Goal: Use online tool/utility: Utilize a website feature to perform a specific function

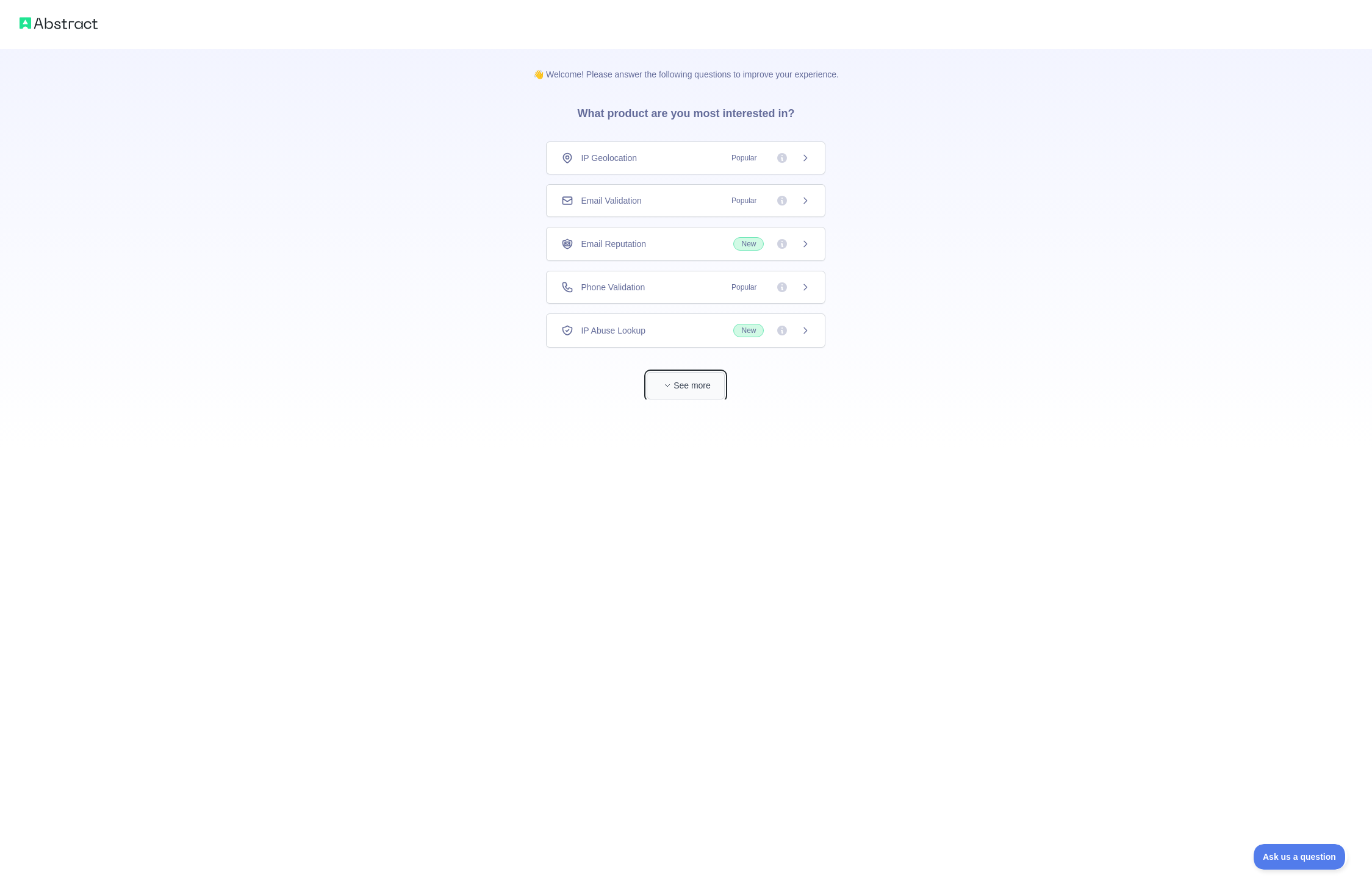
click at [675, 384] on button "See more" at bounding box center [686, 385] width 78 height 27
click at [654, 162] on div "IP Geolocation Popular" at bounding box center [686, 158] width 249 height 12
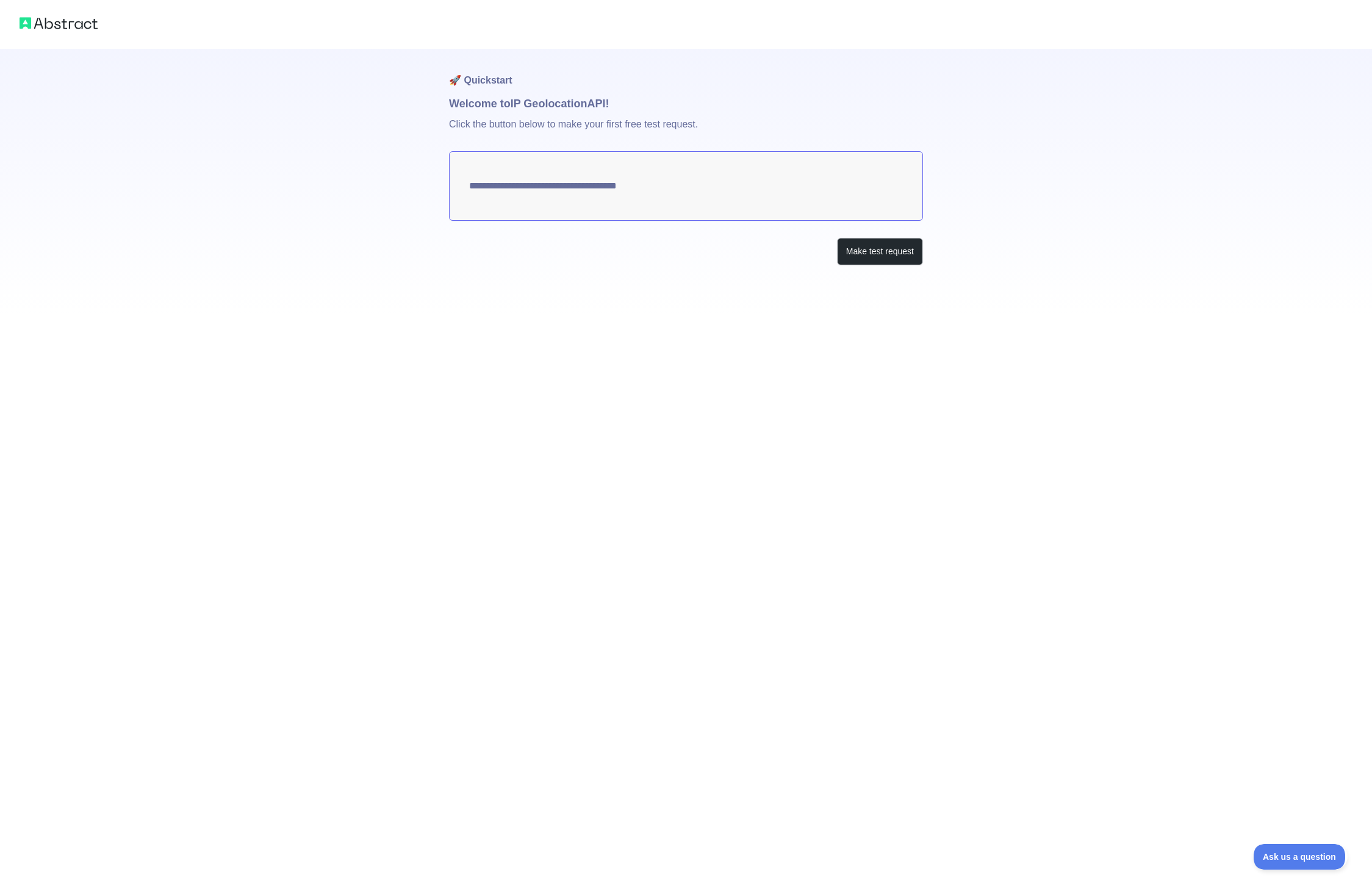
type textarea "**********"
click at [890, 255] on button "Make test request" at bounding box center [880, 251] width 86 height 27
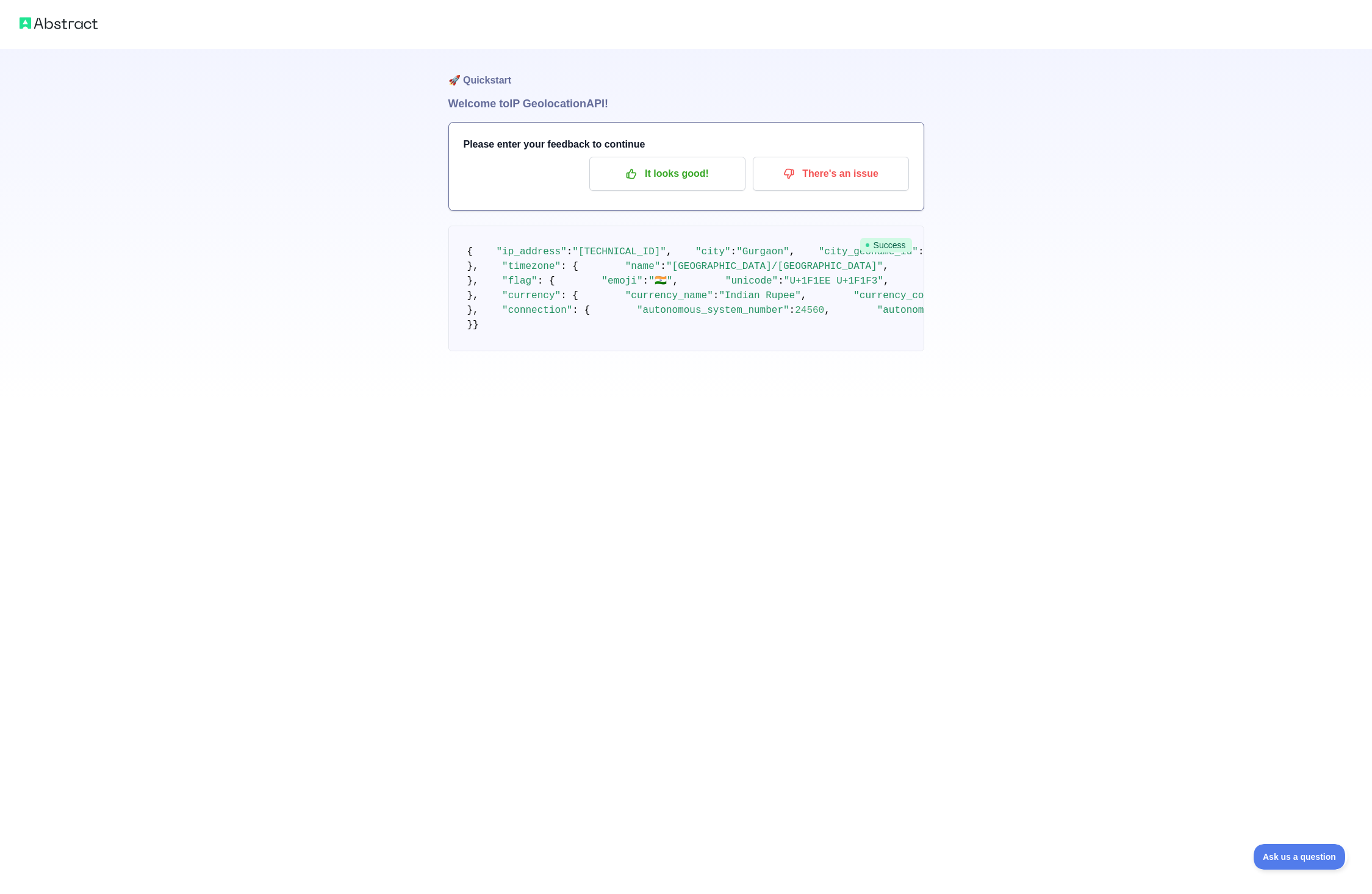
scroll to position [77, 0]
drag, startPoint x: 522, startPoint y: 806, endPoint x: 472, endPoint y: 177, distance: 631.0
click at [472, 226] on pre "{ "ip_address" : "[TECHNICAL_ID]" , "city" : "[GEOGRAPHIC_DATA]" , "city_geonam…" at bounding box center [686, 288] width 476 height 126
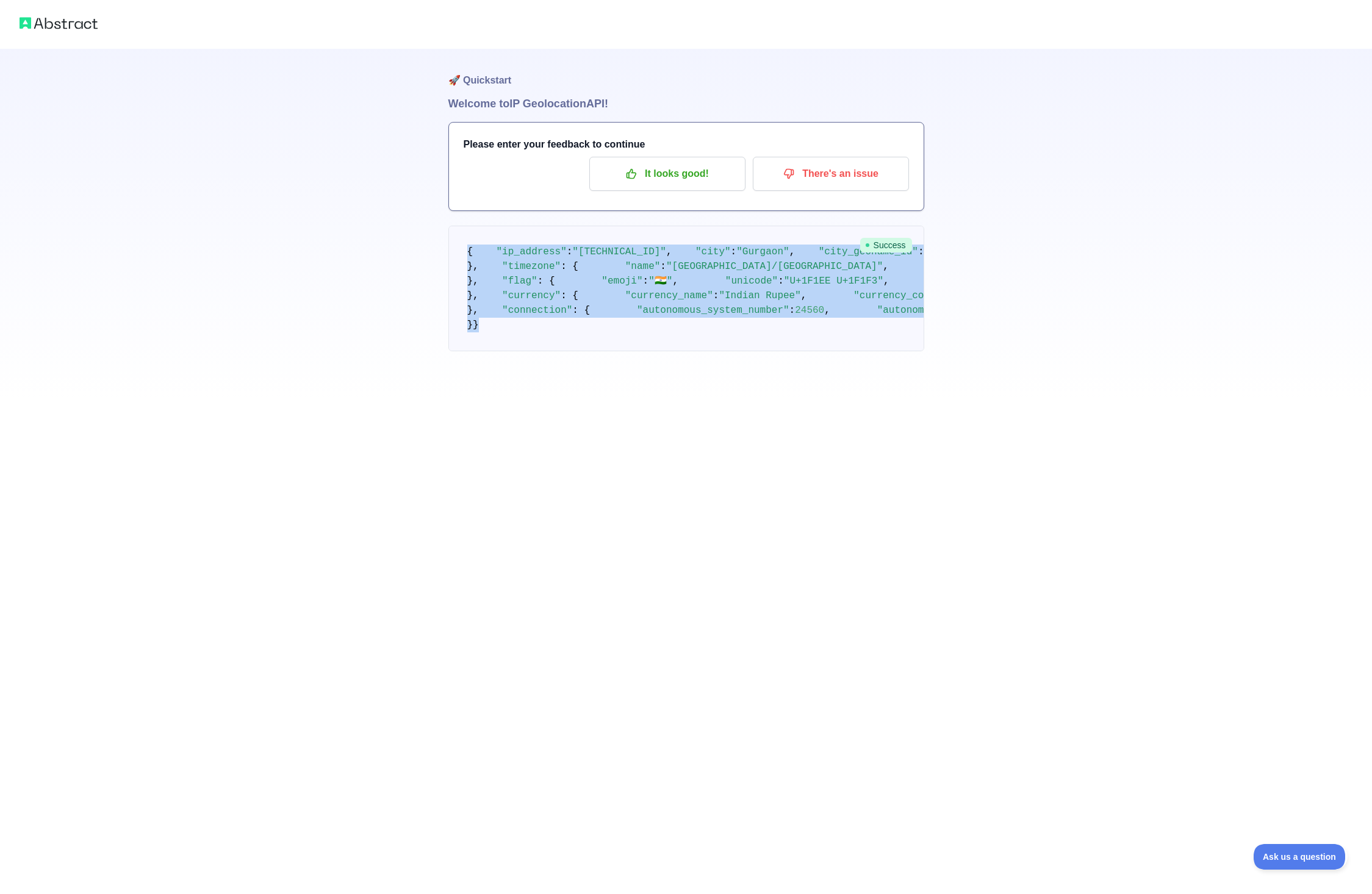
drag, startPoint x: 468, startPoint y: 174, endPoint x: 508, endPoint y: 810, distance: 637.3
click at [506, 351] on pre "{ "ip_address" : "[TECHNICAL_ID]" , "city" : "[GEOGRAPHIC_DATA]" , "city_geonam…" at bounding box center [686, 288] width 476 height 126
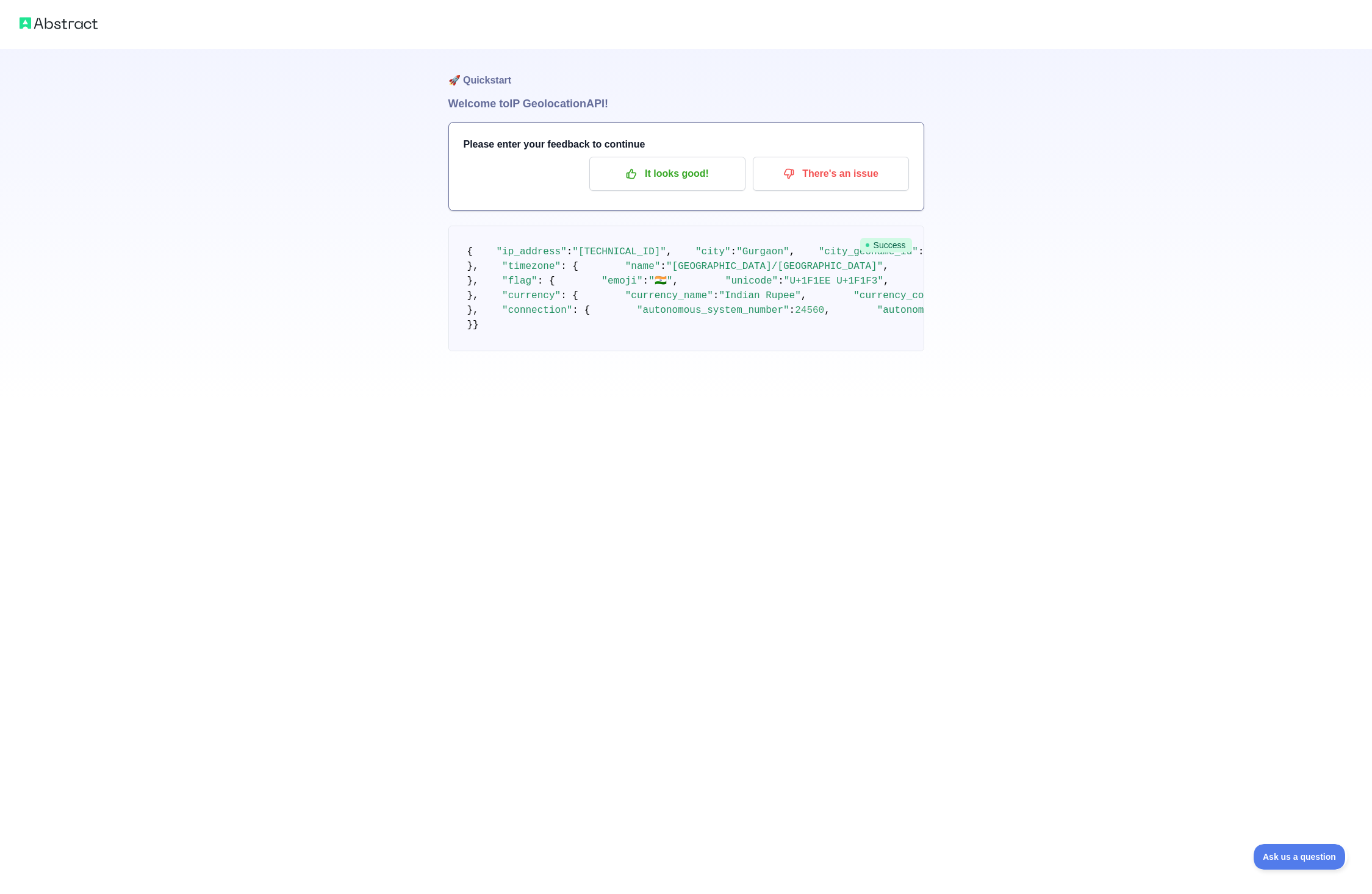
click at [508, 351] on pre "{ "ip_address" : "[TECHNICAL_ID]" , "city" : "[GEOGRAPHIC_DATA]" , "city_geonam…" at bounding box center [686, 288] width 476 height 126
drag, startPoint x: 505, startPoint y: 805, endPoint x: 514, endPoint y: 219, distance: 586.1
click at [494, 226] on pre "{ "ip_address" : "122.176.18.115" , "city" : "Gurgaon" , "city_geoname_id" : 12…" at bounding box center [686, 288] width 476 height 126
click at [664, 297] on pre "{ "ip_address" : "122.176.18.115" , "city" : "Gurgaon" , "city_geoname_id" : 12…" at bounding box center [686, 288] width 476 height 126
click at [736, 247] on span ""Gurgaon"" at bounding box center [762, 252] width 52 height 11
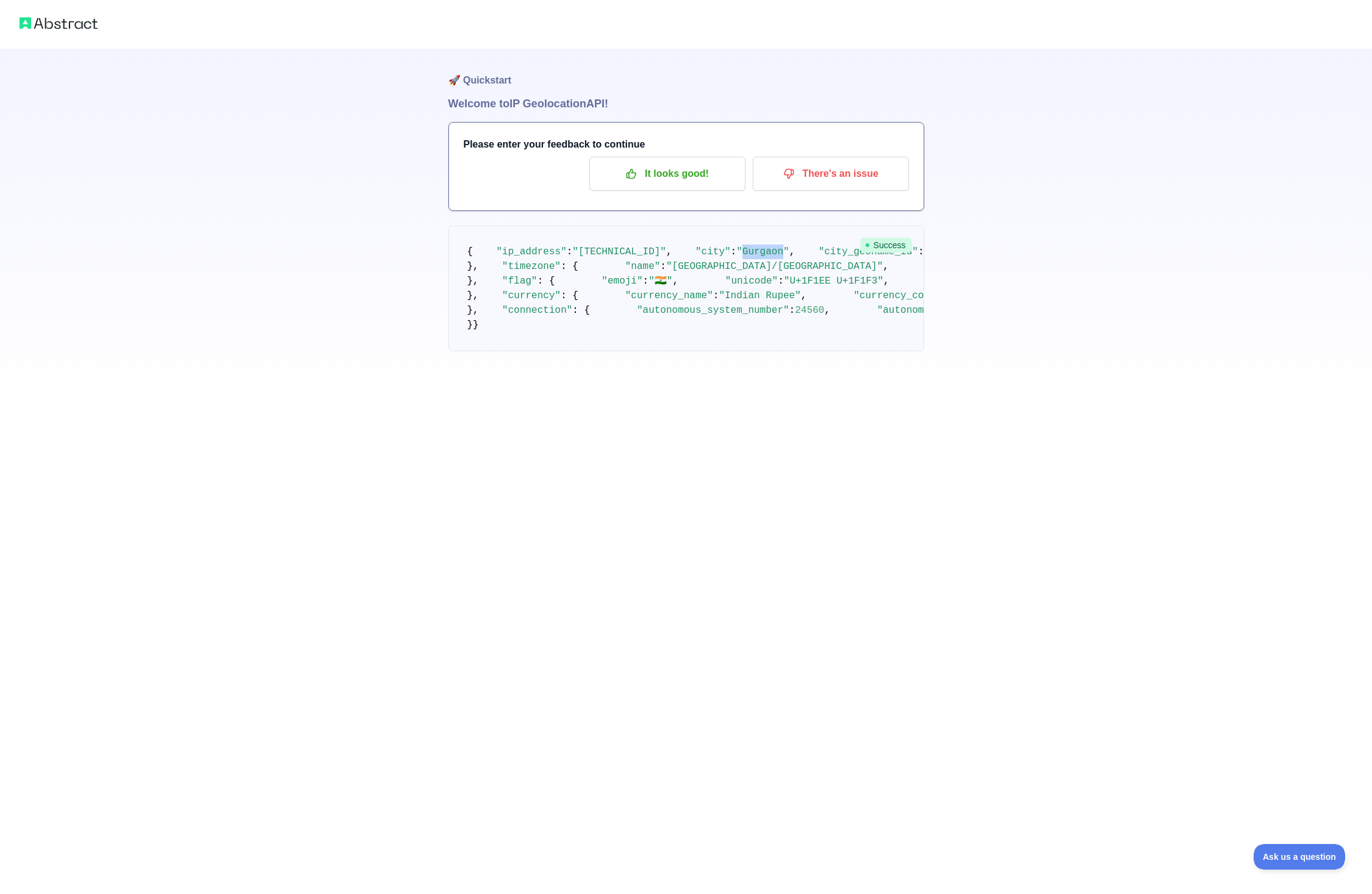
click at [736, 247] on span ""Gurgaon"" at bounding box center [762, 252] width 52 height 11
click at [1046, 247] on span ""Haryana"" at bounding box center [1072, 252] width 52 height 11
click at [1258, 252] on span "," at bounding box center [1261, 252] width 6 height 11
drag, startPoint x: 637, startPoint y: 280, endPoint x: 523, endPoint y: 205, distance: 136.5
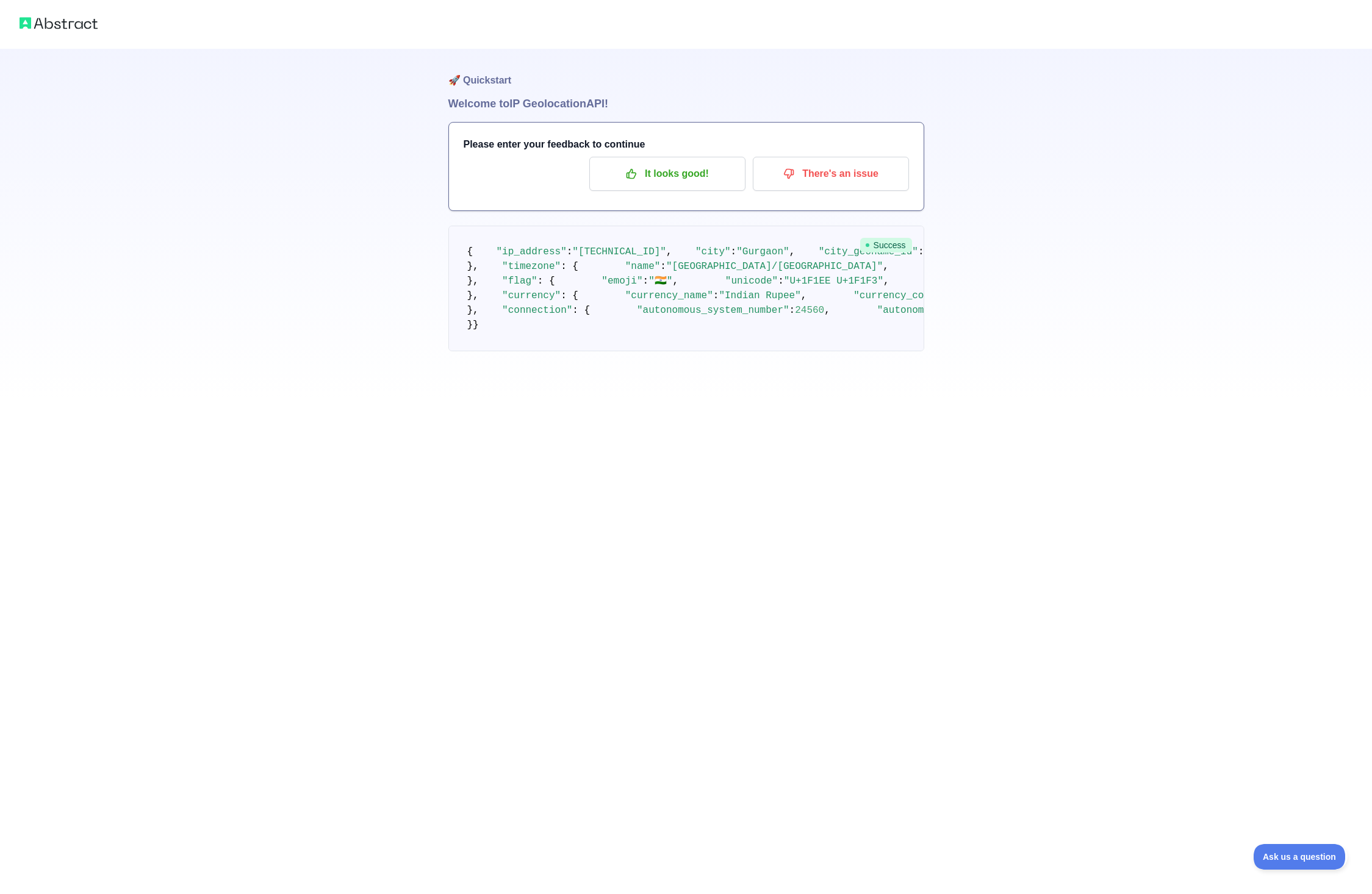
click at [527, 226] on pre "{ "ip_address" : "122.176.18.115" , "city" : "Gurgaon" , "city_geoname_id" : 12…" at bounding box center [686, 288] width 476 height 126
click at [698, 285] on pre "{ "ip_address" : "122.176.18.115" , "city" : "Gurgaon" , "city_geoname_id" : 12…" at bounding box center [686, 288] width 476 height 126
drag, startPoint x: 594, startPoint y: 315, endPoint x: 529, endPoint y: 283, distance: 72.4
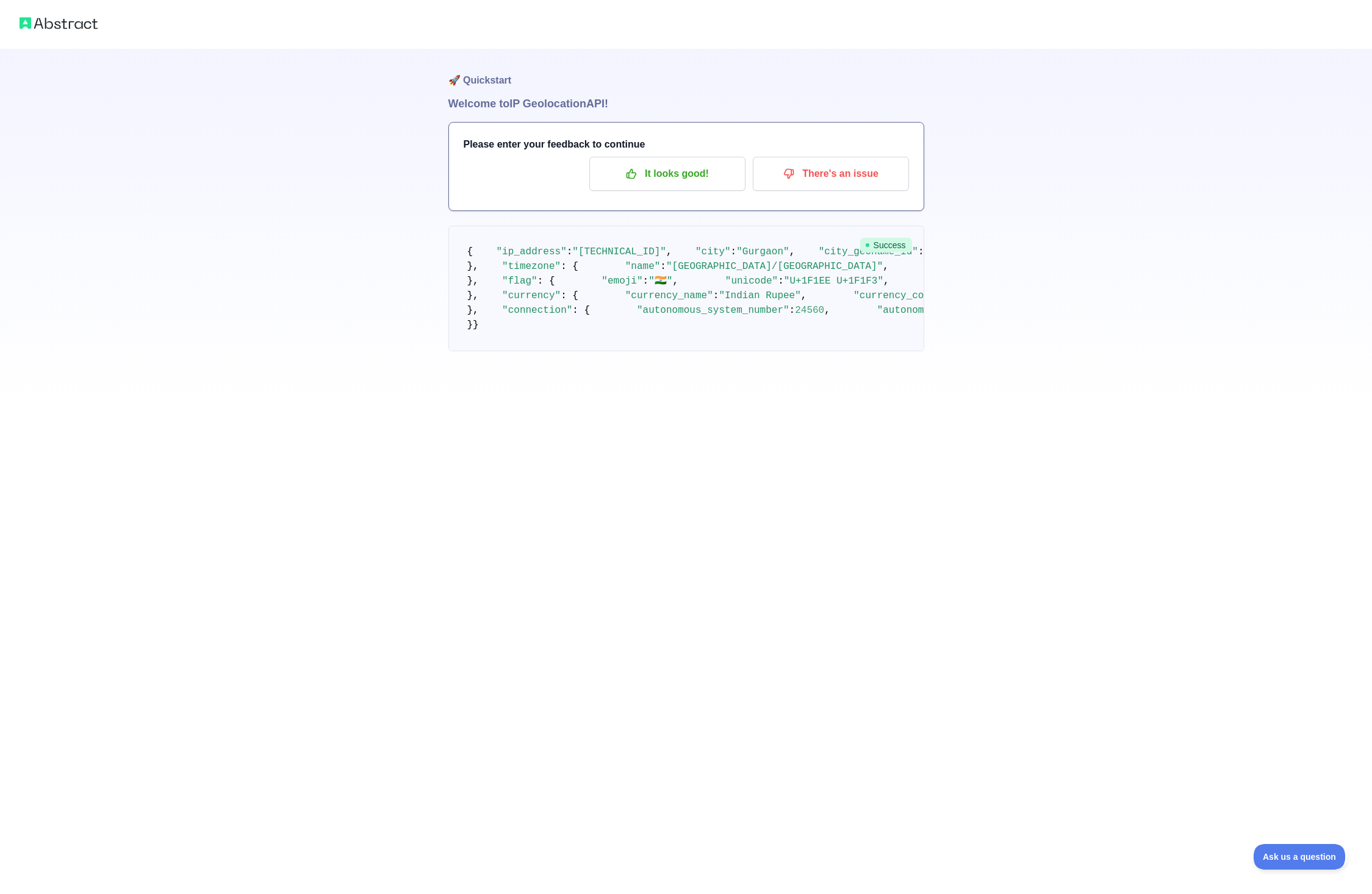
click at [644, 315] on pre "{ "ip_address" : "122.176.18.115" , "city" : "Gurgaon" , "city_geoname_id" : 12…" at bounding box center [686, 288] width 476 height 126
drag, startPoint x: 579, startPoint y: 371, endPoint x: 547, endPoint y: 372, distance: 32.0
click at [559, 274] on pre "{ "ip_address" : "122.176.18.115" , "city" : "Gurgaon" , "city_geoname_id" : 12…" at bounding box center [686, 288] width 476 height 126
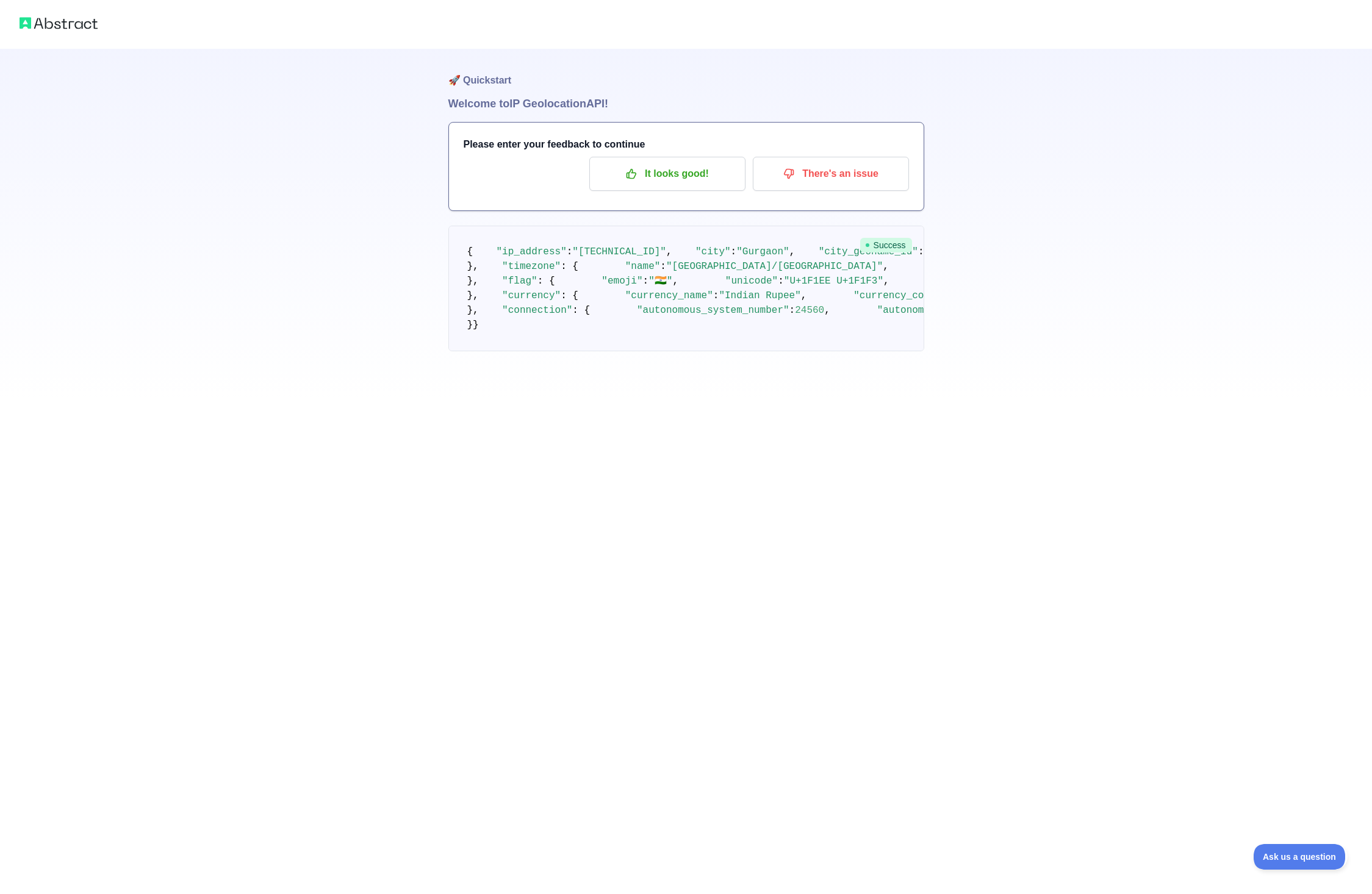
click at [921, 351] on pre "{ "ip_address" : "122.176.18.115" , "city" : "Gurgaon" , "city_geoname_id" : 12…" at bounding box center [686, 288] width 476 height 126
